Goal: Task Accomplishment & Management: Use online tool/utility

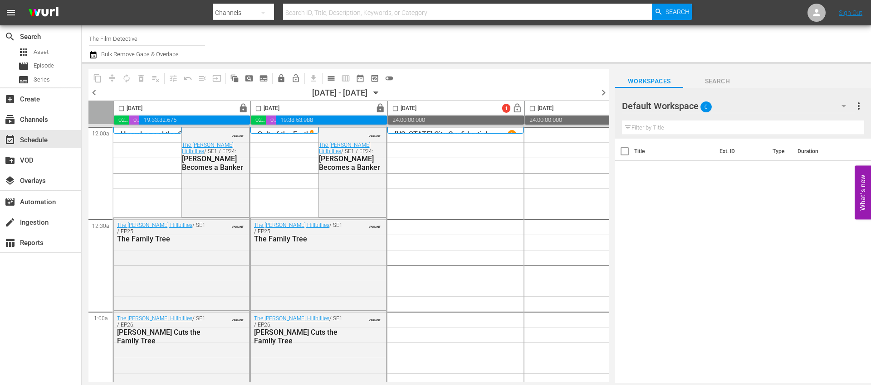
click at [160, 49] on input "The Film Detective" at bounding box center [147, 39] width 116 height 22
click at [157, 39] on input "The Film Detective" at bounding box center [147, 39] width 116 height 22
type input "histor"
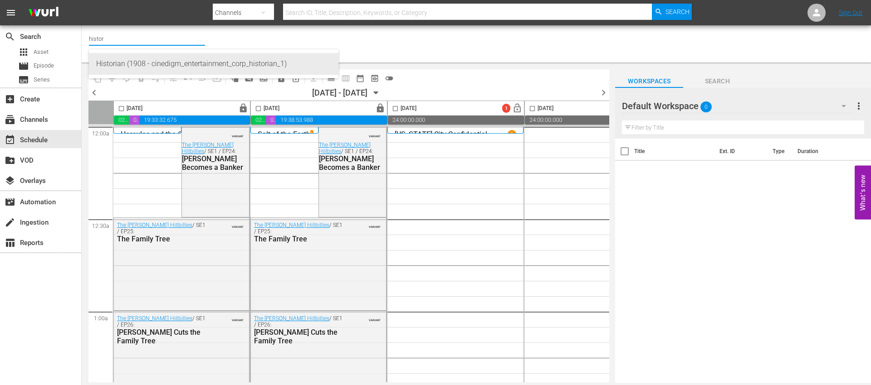
click at [165, 63] on div "Historian (1908 - cinedigm_entertainment_corp_historian_1)" at bounding box center [213, 64] width 235 height 22
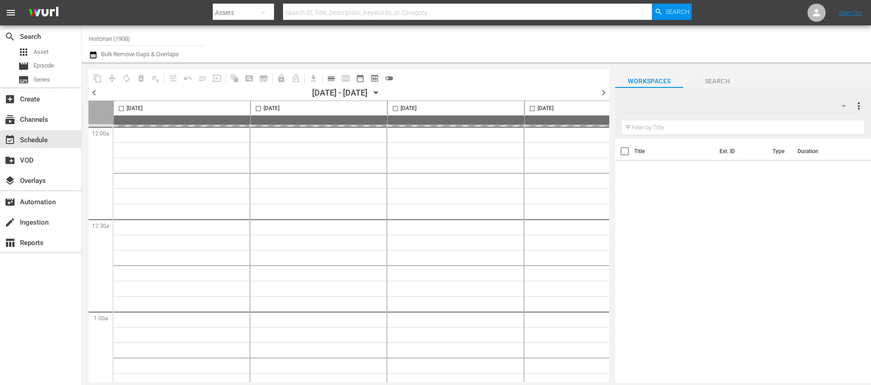
type input "Historian (1908)"
click at [96, 92] on span "chevron_left" at bounding box center [93, 92] width 11 height 11
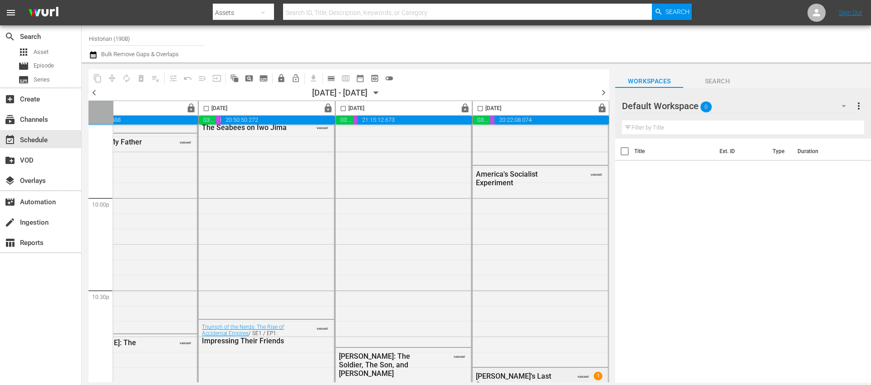
scroll to position [4188, 467]
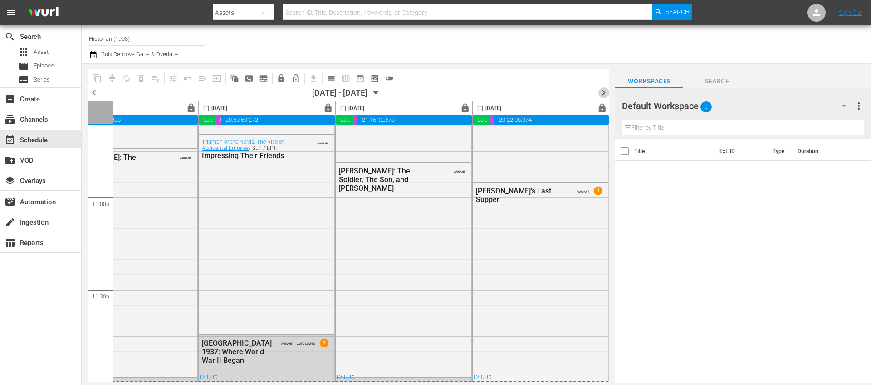
click at [602, 92] on span "chevron_right" at bounding box center [603, 92] width 11 height 11
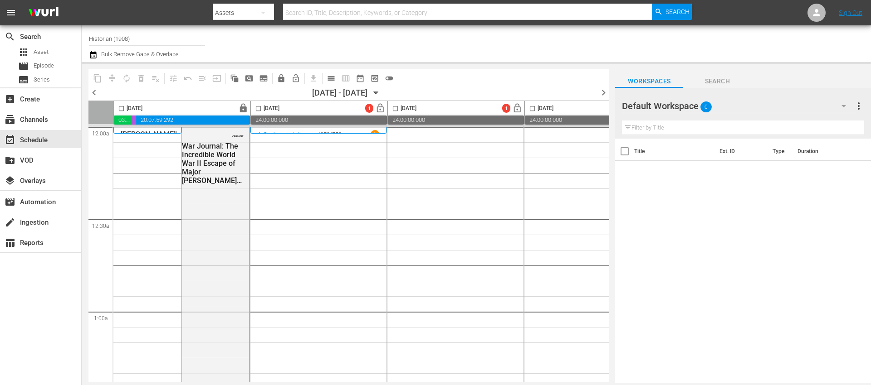
click at [146, 39] on input "Historian (1908)" at bounding box center [147, 39] width 116 height 22
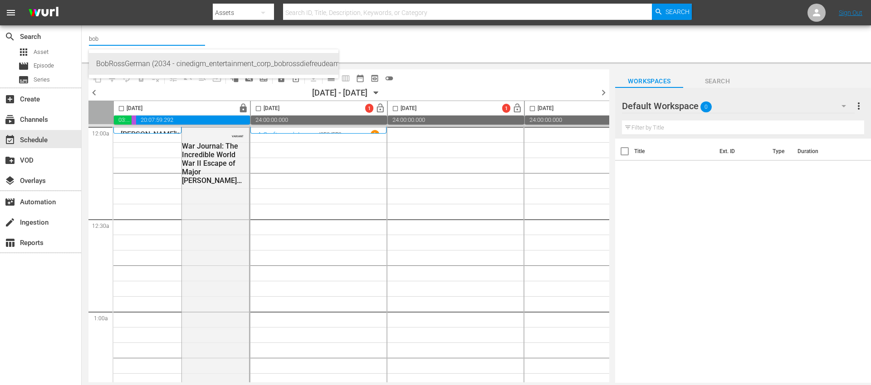
click at [153, 65] on div "BobRossGerman (2034 - cinedigm_entertainment_corp_bobrossdiefreudeammalen_1)" at bounding box center [213, 64] width 235 height 22
type input "bob"
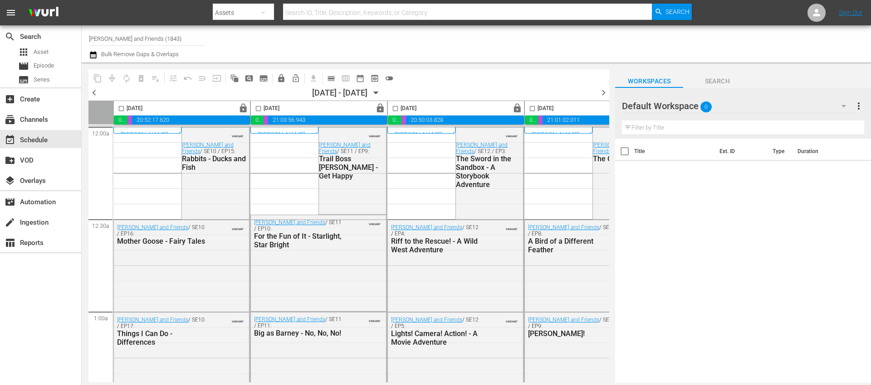
click at [161, 38] on input "Barney and Friends (1843)" at bounding box center [147, 39] width 116 height 22
type input "bob"
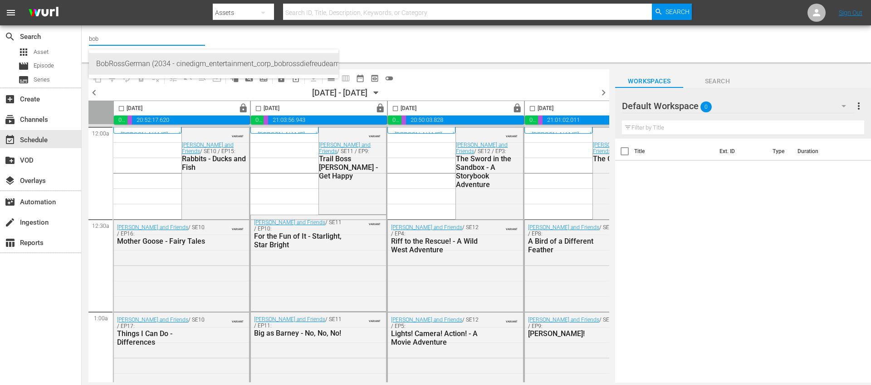
click at [170, 64] on div "BobRossGerman (2034 - cinedigm_entertainment_corp_bobrossdiefreudeammalen_1)" at bounding box center [213, 64] width 235 height 22
click at [165, 72] on div "BobRossGerman (2034 - cinedigm_entertainment_corp_bobrossdiefreudeammalen_1)" at bounding box center [213, 64] width 235 height 22
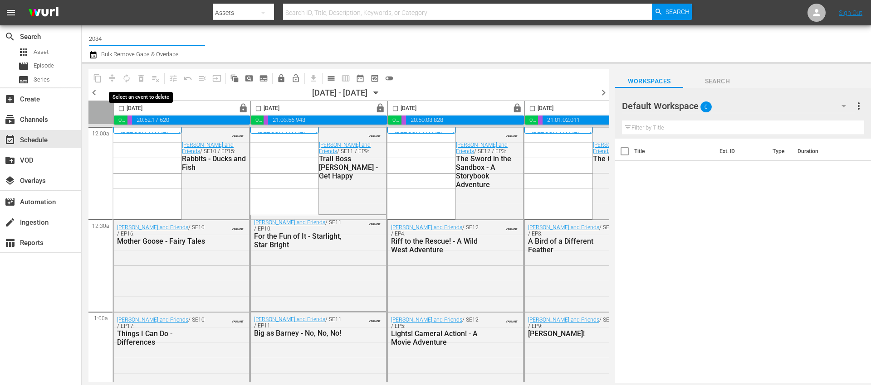
click at [107, 40] on input "2034" at bounding box center [147, 39] width 116 height 22
type input "n"
type input "bobross"
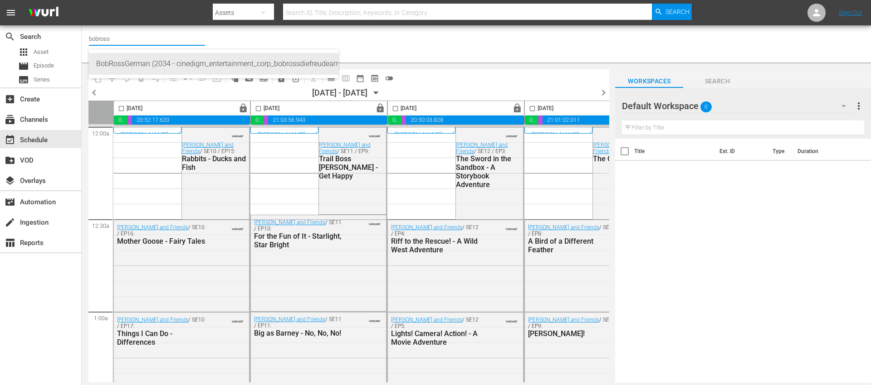
click at [160, 65] on div "BobRossGerman (2034 - cinedigm_entertainment_corp_bobrossdiefreudeammalen_1)" at bounding box center [213, 64] width 235 height 22
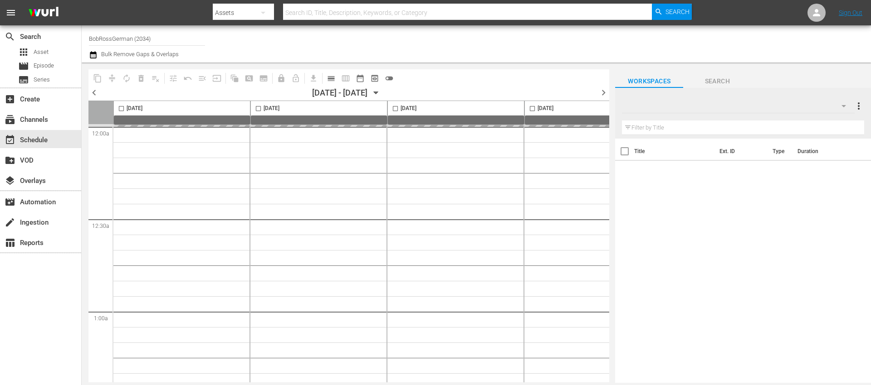
type input "BobRossGerman (2034)"
